Goal: Task Accomplishment & Management: Complete application form

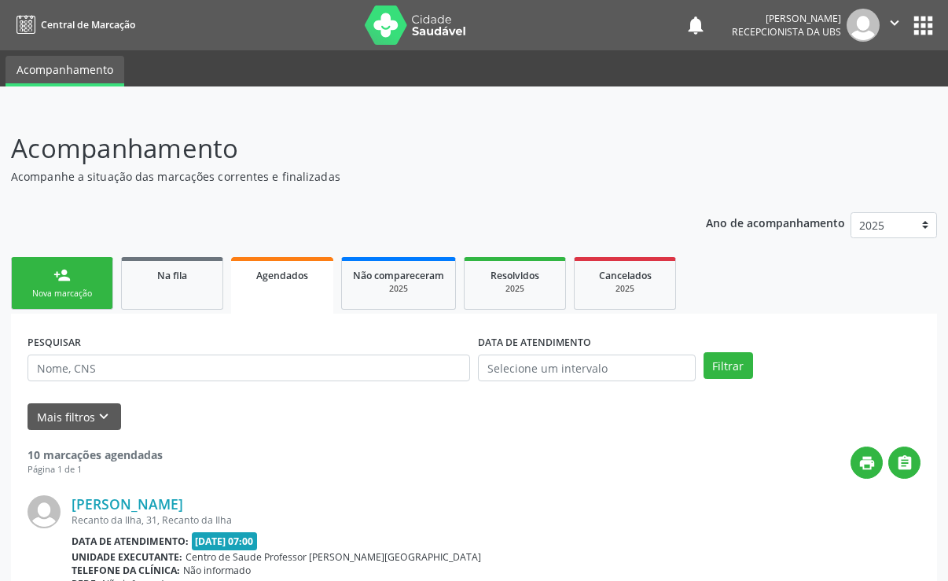
click at [281, 289] on link "Agendados" at bounding box center [282, 285] width 102 height 57
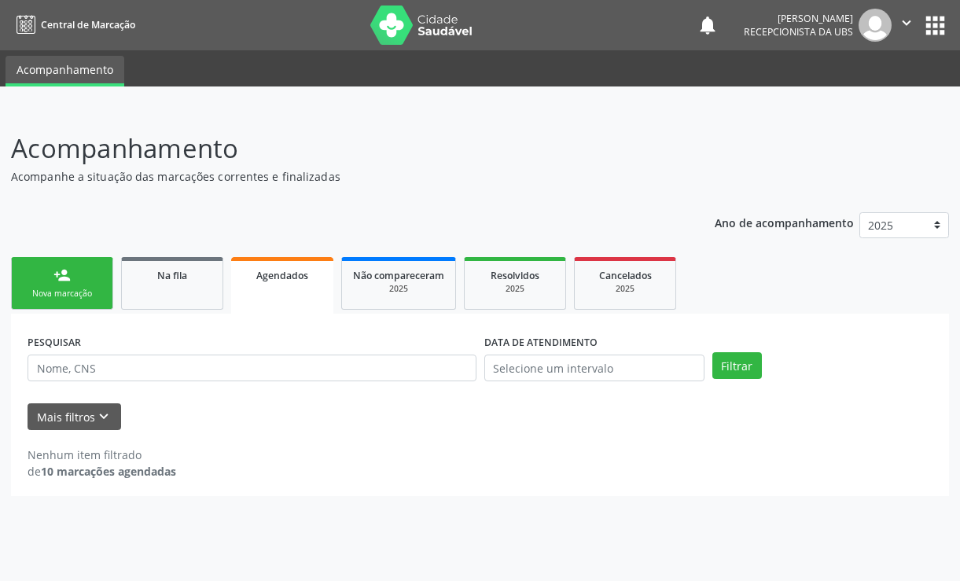
click at [66, 288] on div "Nova marcação" at bounding box center [62, 294] width 79 height 12
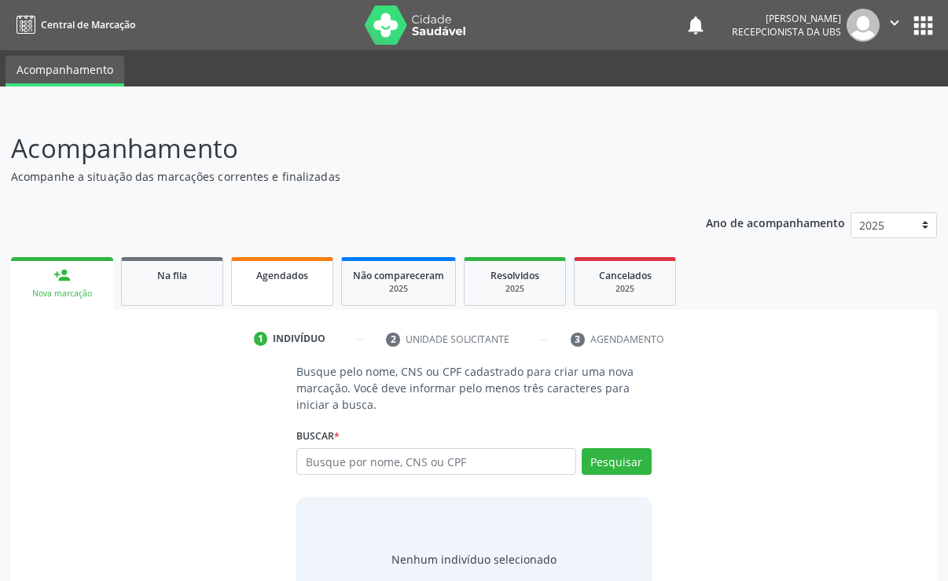
click at [287, 296] on link "Agendados" at bounding box center [282, 281] width 102 height 49
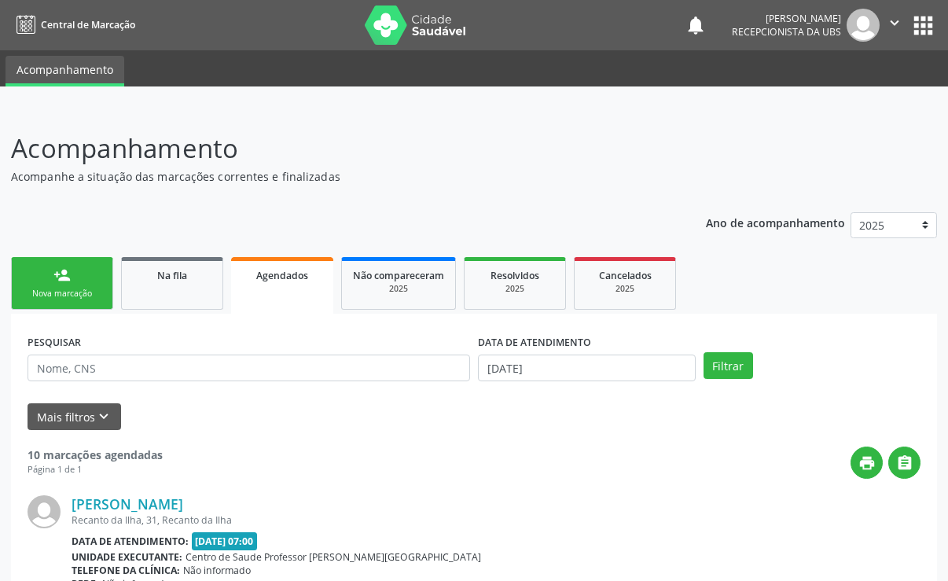
click at [51, 279] on link "person_add Nova marcação" at bounding box center [62, 283] width 102 height 53
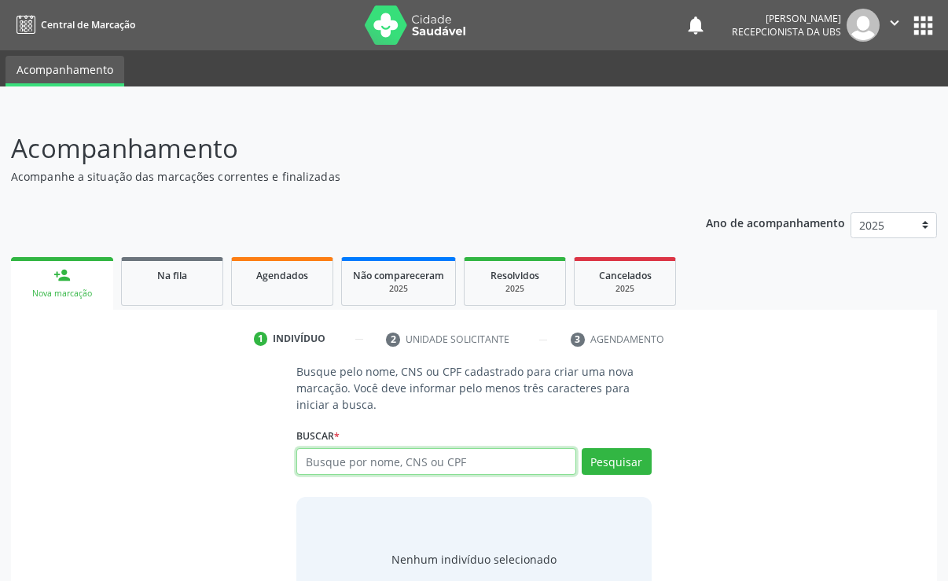
click at [332, 462] on input "text" at bounding box center [435, 461] width 279 height 27
type input "706300656630680"
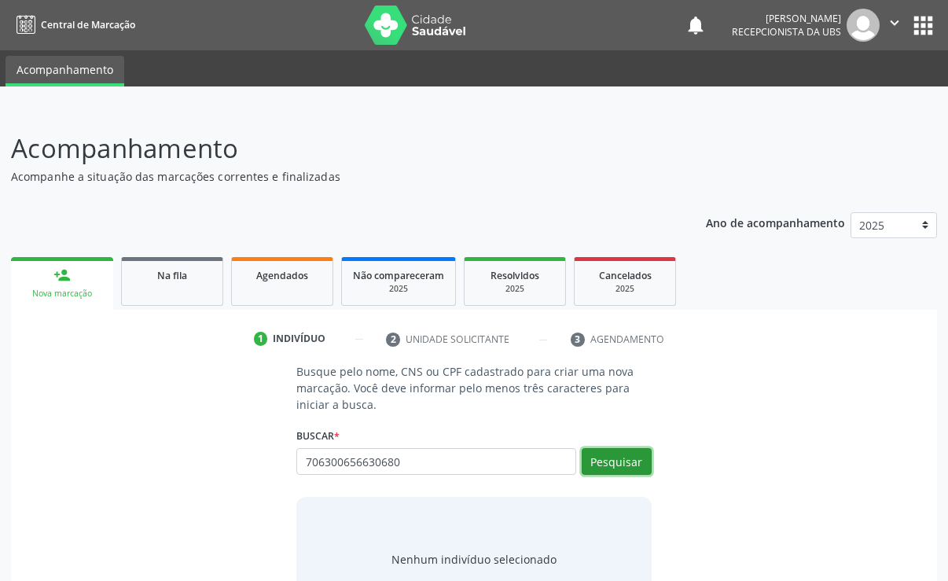
click at [607, 464] on button "Pesquisar" at bounding box center [617, 461] width 70 height 27
type input "706300656630680"
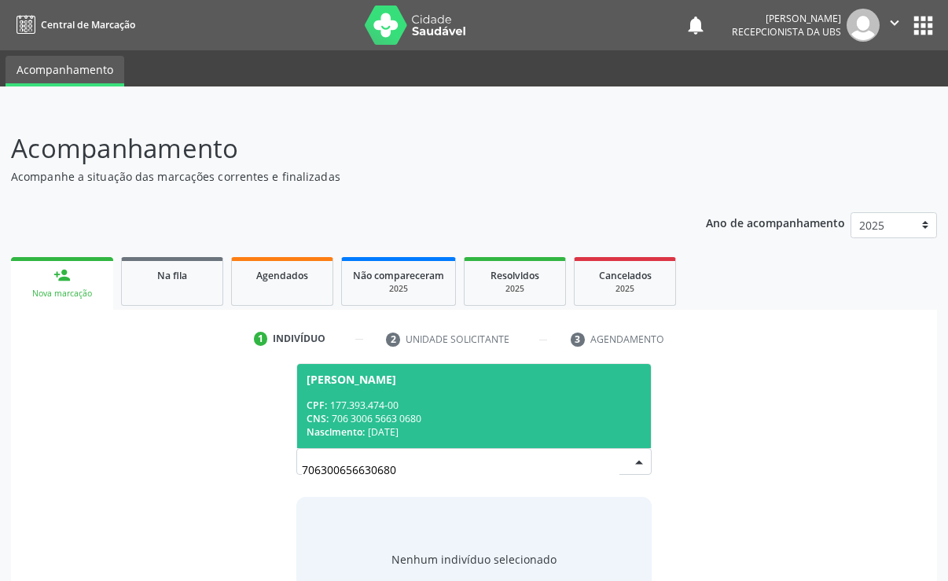
click at [352, 426] on span "Nascimento:" at bounding box center [336, 431] width 58 height 13
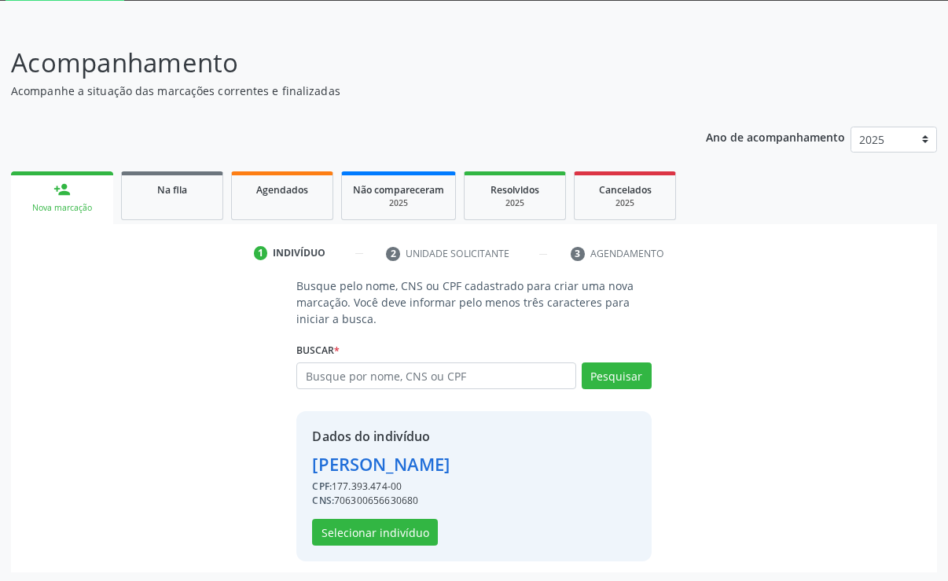
scroll to position [88, 0]
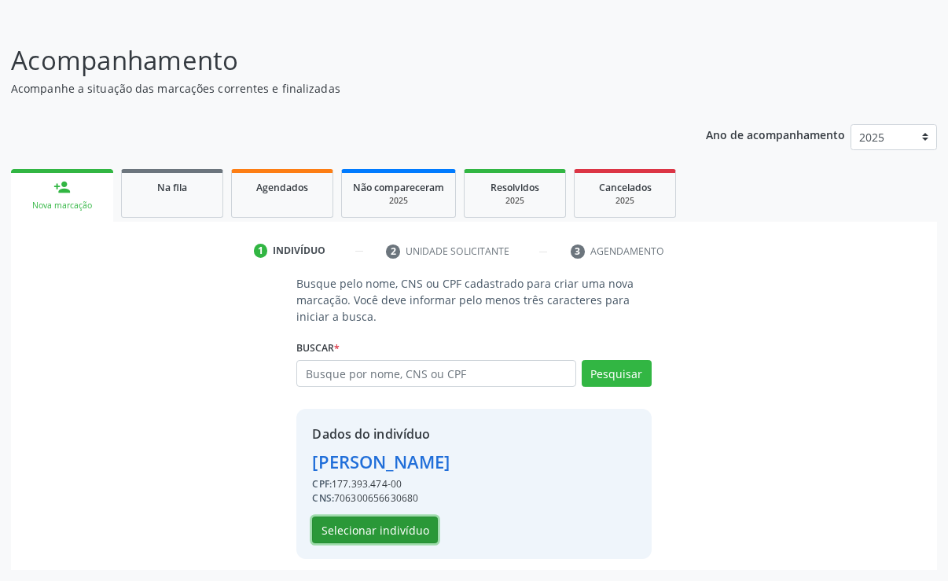
click at [348, 532] on button "Selecionar indivíduo" at bounding box center [375, 529] width 126 height 27
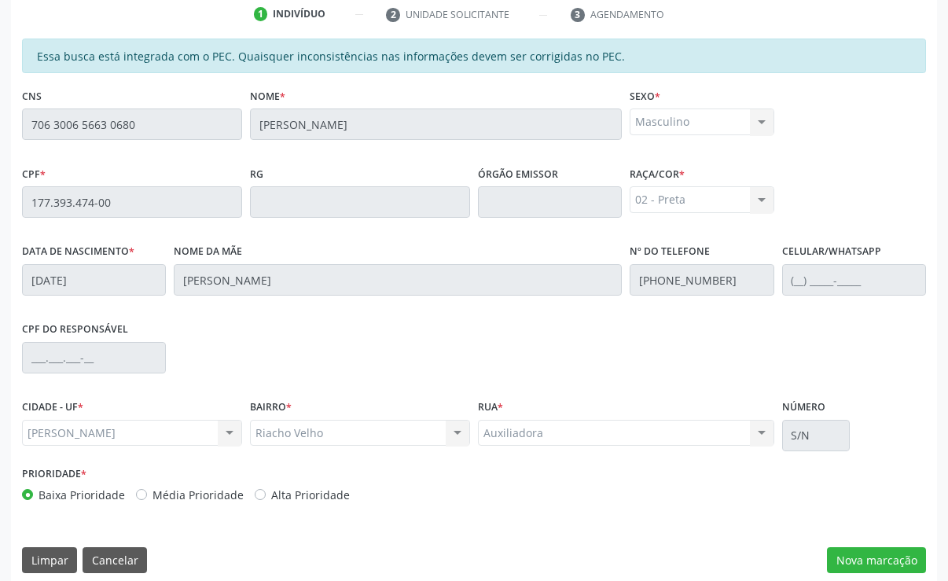
scroll to position [339, 0]
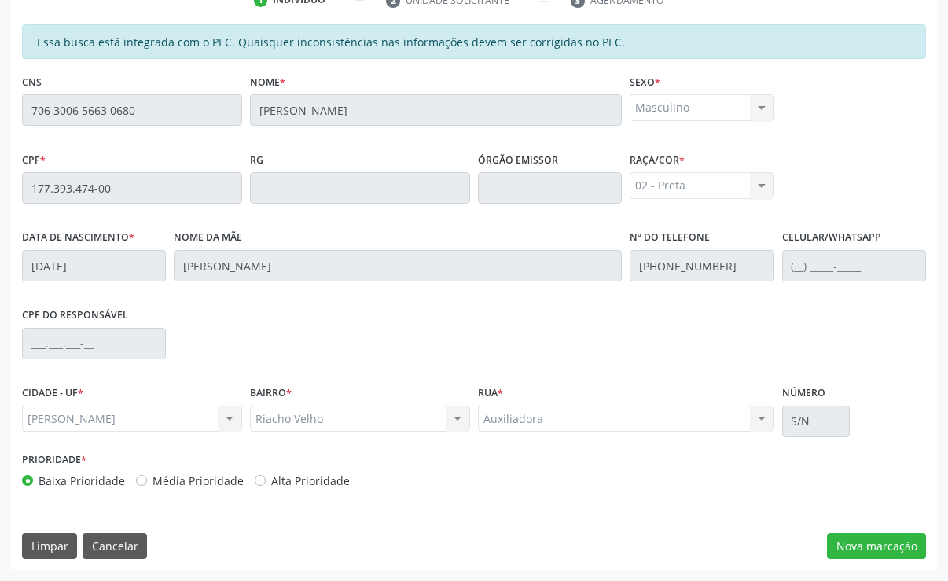
click at [762, 183] on div "02 - Preta 01 - Branca 02 - Preta 04 - [GEOGRAPHIC_DATA] 03 - [MEDICAL_DATA] 05…" at bounding box center [702, 185] width 144 height 27
click at [898, 549] on button "Nova marcação" at bounding box center [876, 546] width 99 height 27
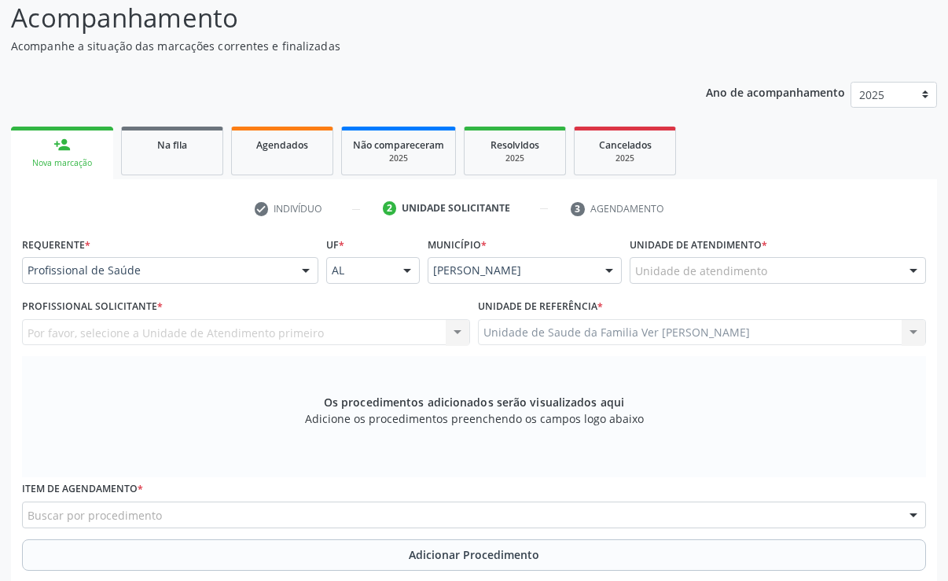
scroll to position [104, 0]
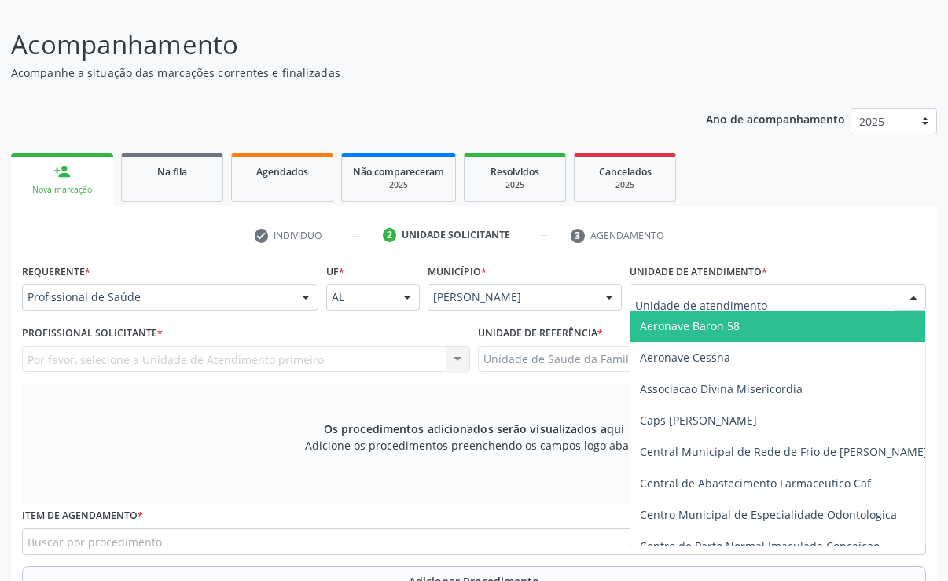
click at [909, 299] on div at bounding box center [913, 298] width 24 height 27
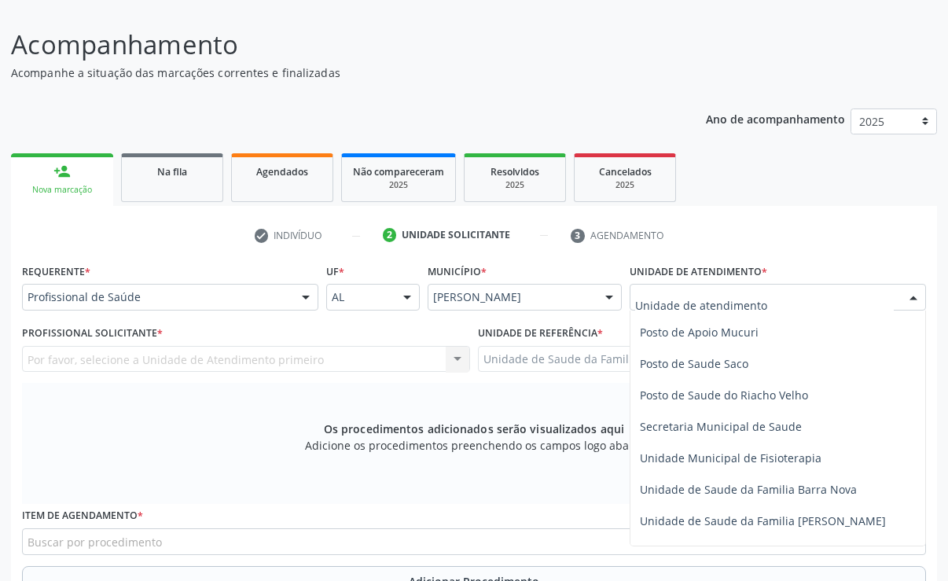
scroll to position [707, 0]
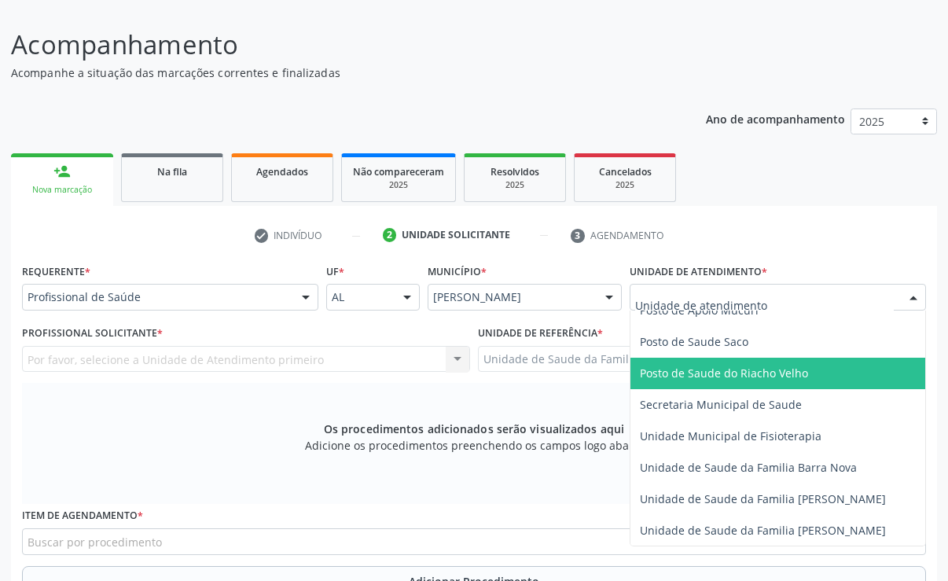
click at [754, 376] on span "Posto de Saude do Riacho Velho" at bounding box center [724, 372] width 168 height 15
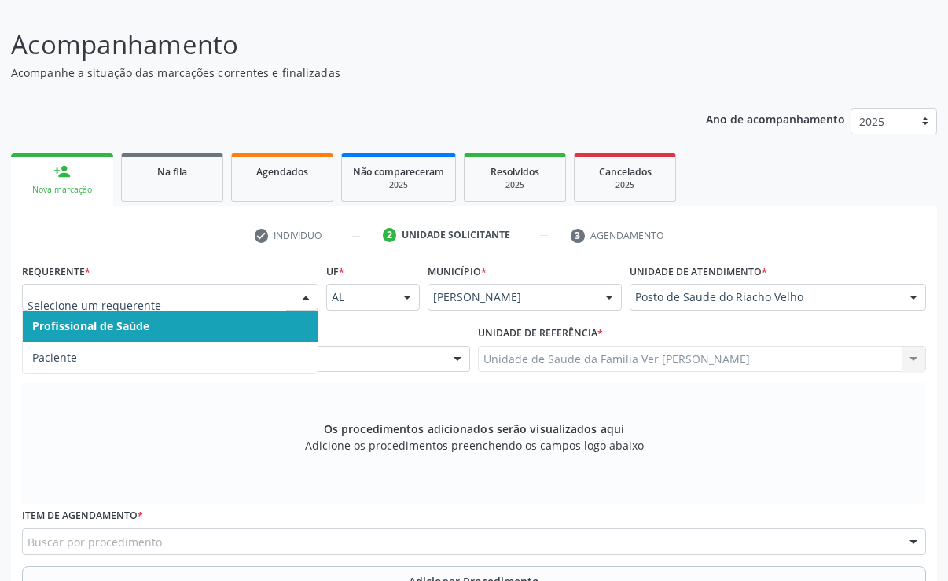
click at [303, 293] on div at bounding box center [306, 298] width 24 height 27
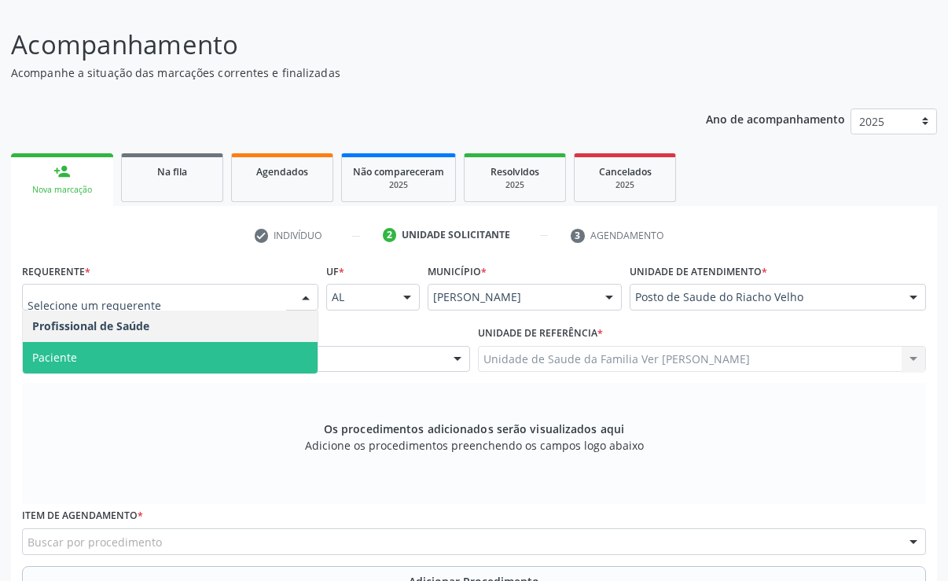
click at [217, 360] on span "Paciente" at bounding box center [170, 357] width 295 height 31
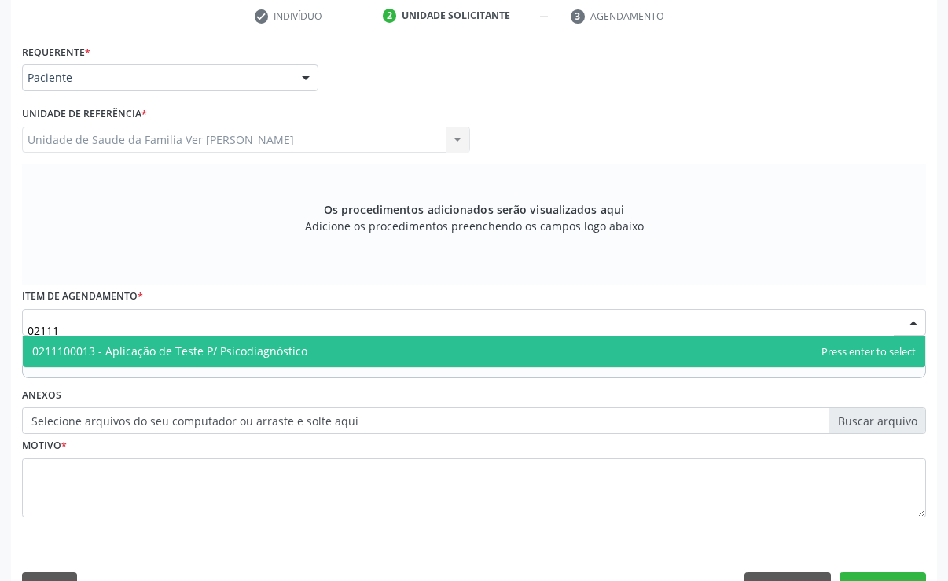
scroll to position [285, 0]
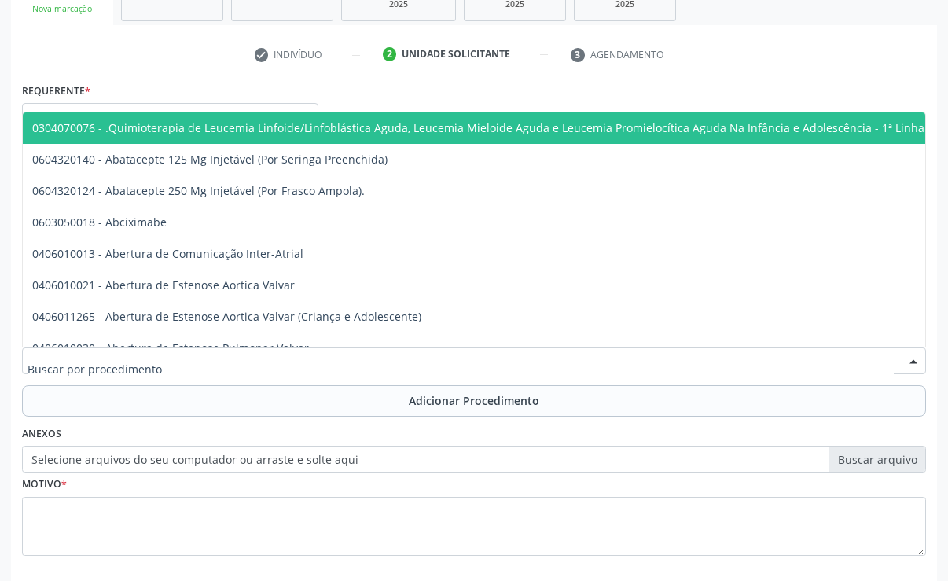
click at [60, 350] on div at bounding box center [474, 360] width 904 height 27
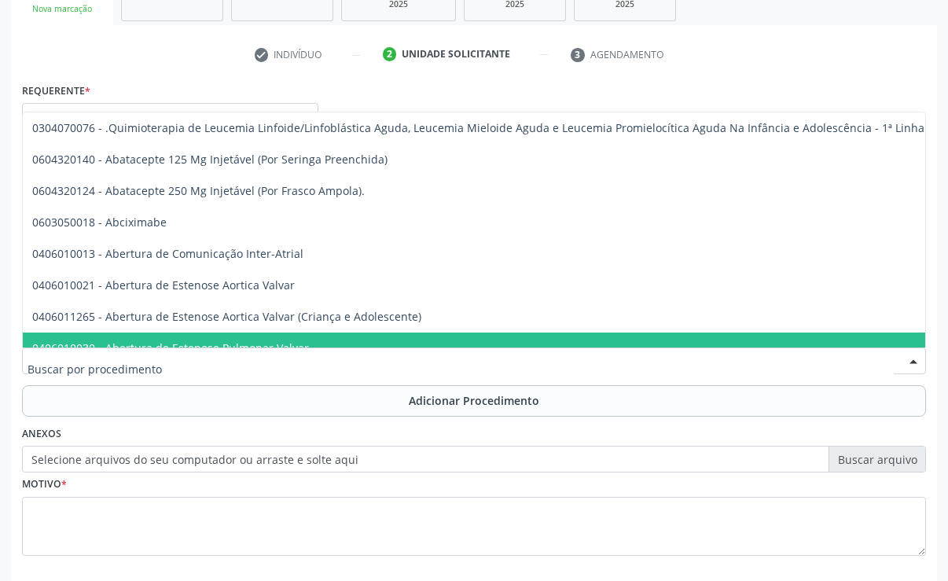
click at [57, 364] on input "text" at bounding box center [461, 368] width 866 height 31
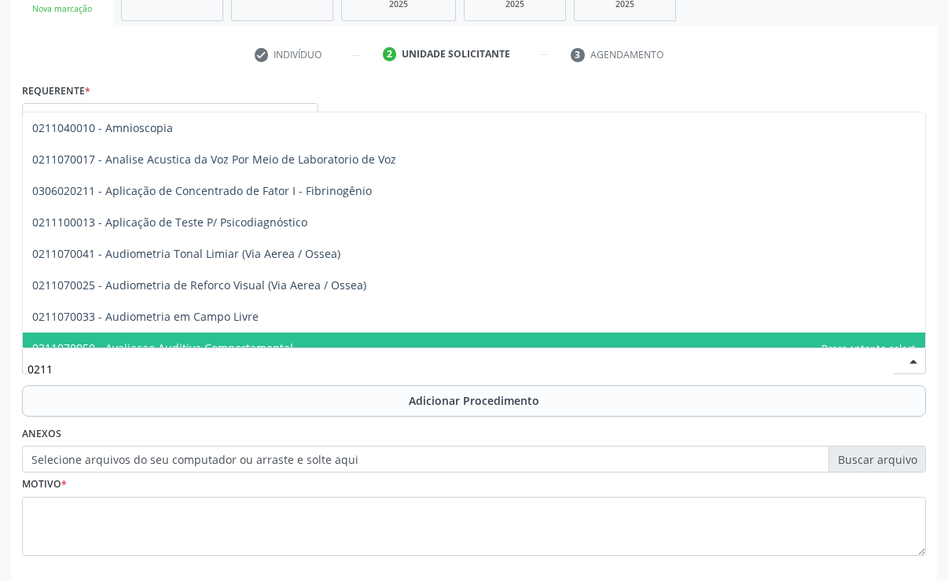
type input "02111"
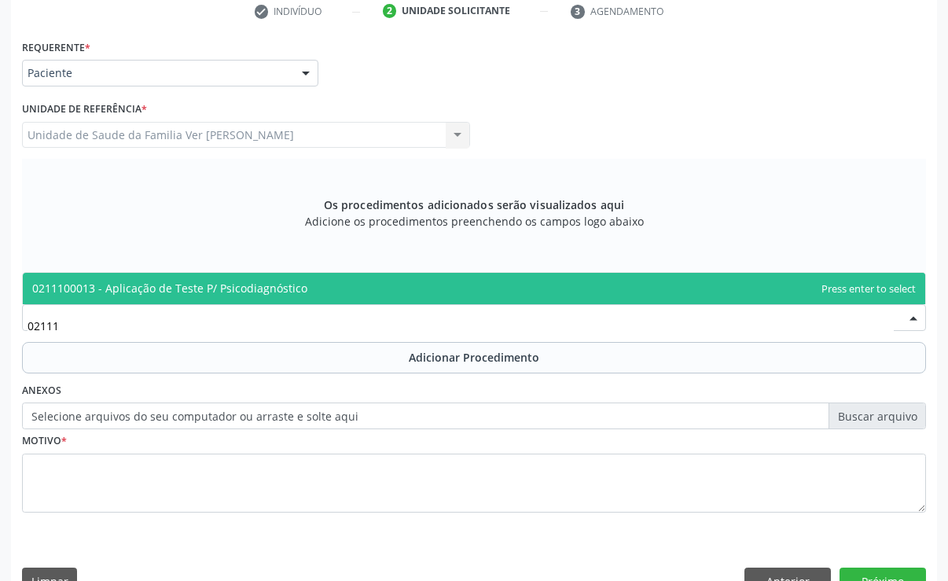
scroll to position [363, 0]
